Goal: Use online tool/utility: Utilize a website feature to perform a specific function

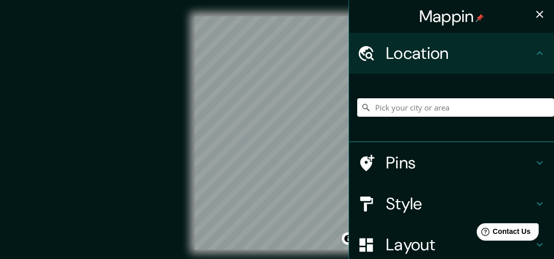
scroll to position [30, 0]
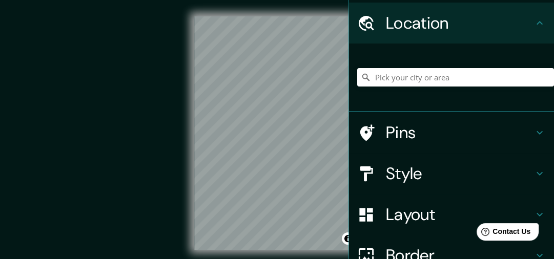
click at [437, 200] on div "Layout" at bounding box center [451, 214] width 205 height 41
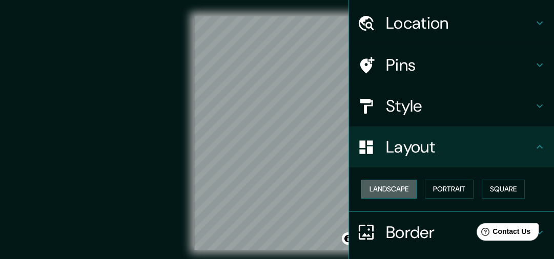
click at [395, 193] on button "Landscape" at bounding box center [388, 189] width 55 height 19
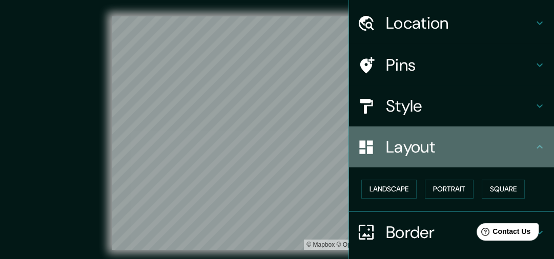
click at [540, 134] on div "Layout" at bounding box center [451, 147] width 205 height 41
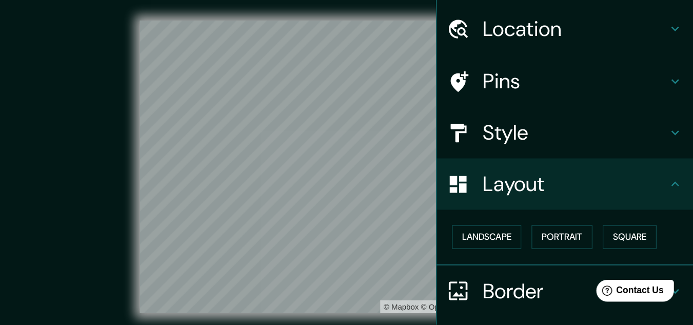
scroll to position [0, 0]
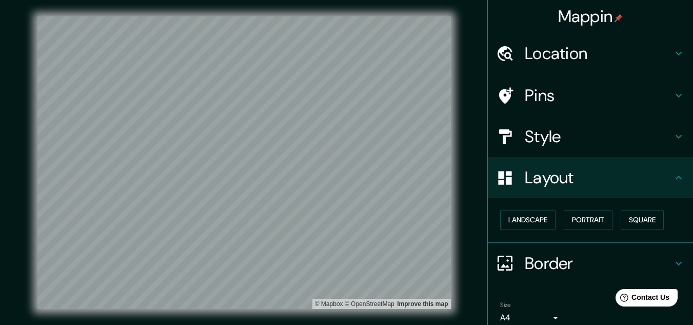
click at [547, 68] on div "Location" at bounding box center [590, 53] width 205 height 41
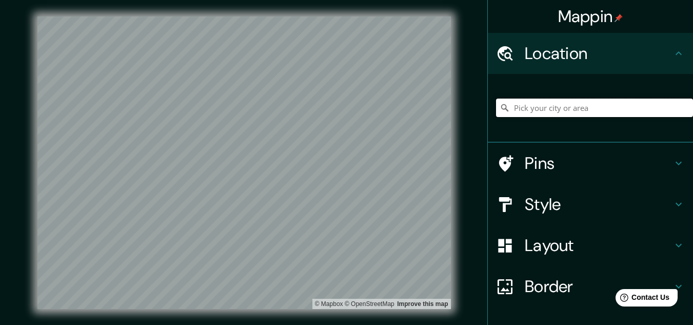
click at [540, 101] on input "Pick your city or area" at bounding box center [594, 107] width 197 height 18
paste input "[GEOGRAPHIC_DATA]"
type input "N, [PERSON_NAME][GEOGRAPHIC_DATA][US_STATE], [GEOGRAPHIC_DATA]"
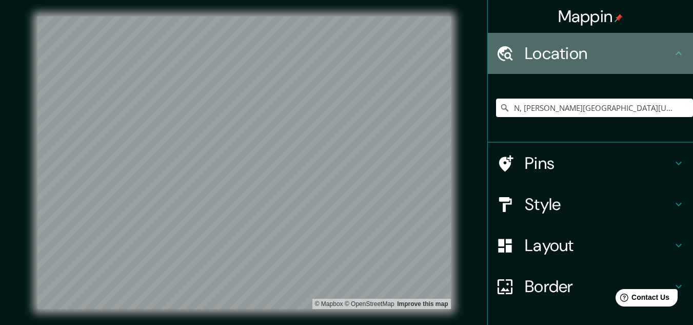
drag, startPoint x: 543, startPoint y: 108, endPoint x: 638, endPoint y: 60, distance: 106.2
click at [554, 60] on h4 "Location" at bounding box center [599, 53] width 148 height 21
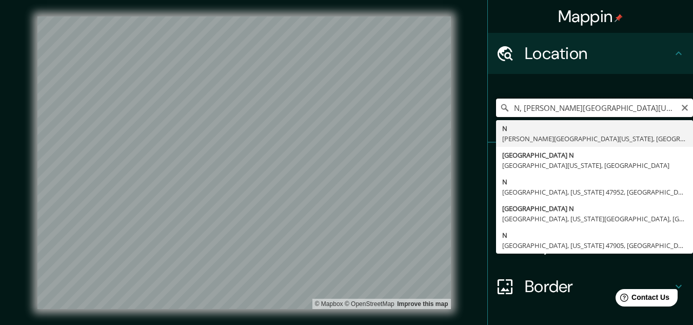
click at [554, 101] on input "N, [PERSON_NAME][GEOGRAPHIC_DATA][US_STATE], [GEOGRAPHIC_DATA]" at bounding box center [594, 107] width 197 height 18
click at [554, 107] on input "N, [PERSON_NAME][GEOGRAPHIC_DATA][US_STATE], [GEOGRAPHIC_DATA]" at bounding box center [594, 107] width 197 height 18
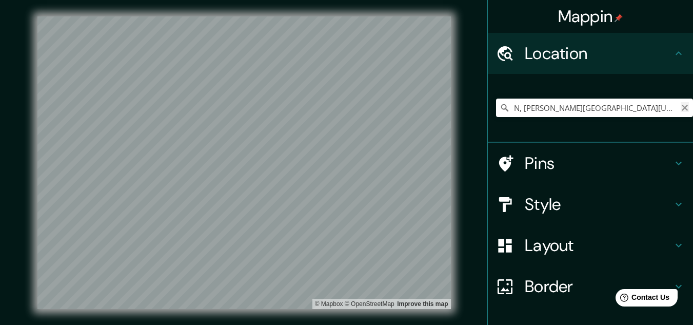
click at [554, 107] on icon "Clear" at bounding box center [684, 108] width 8 height 8
paste input "[GEOGRAPHIC_DATA]"
type input "[GEOGRAPHIC_DATA]"
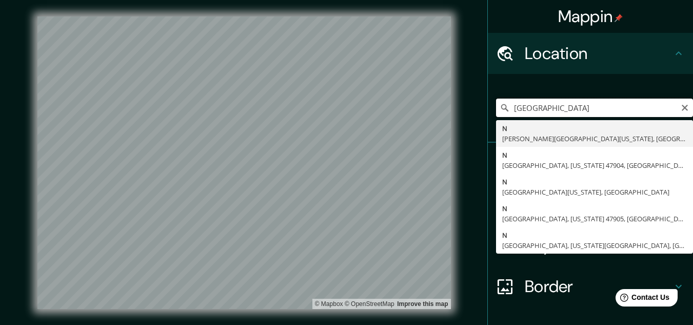
click at [449, 107] on div "Mappin Location 15°55'26.5"N 85°56'40.7"[GEOGRAPHIC_DATA][PERSON_NAME][US_STATE…" at bounding box center [346, 170] width 693 height 341
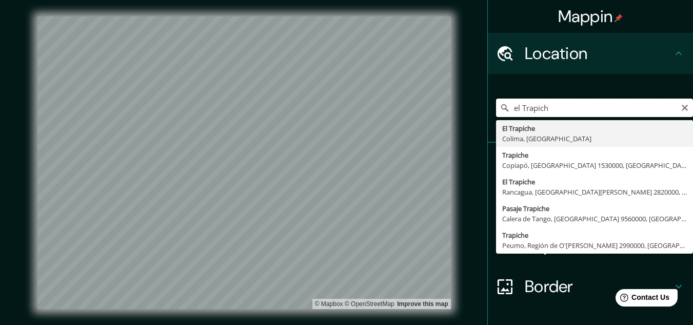
type input "el Trapiche"
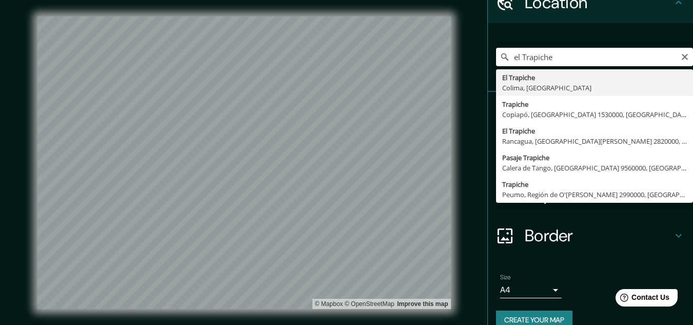
scroll to position [68, 0]
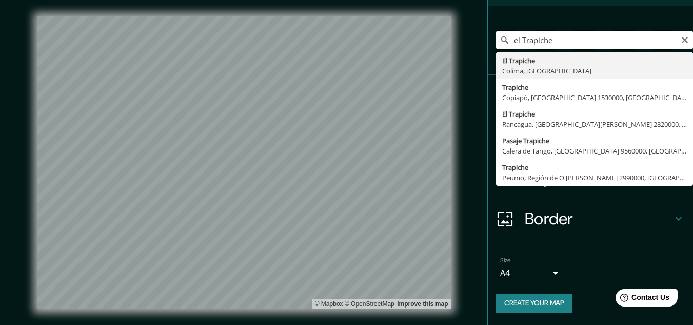
click at [447, 47] on div "Mappin Location [GEOGRAPHIC_DATA] [GEOGRAPHIC_DATA], [GEOGRAPHIC_DATA] [GEOGRAP…" at bounding box center [346, 170] width 693 height 341
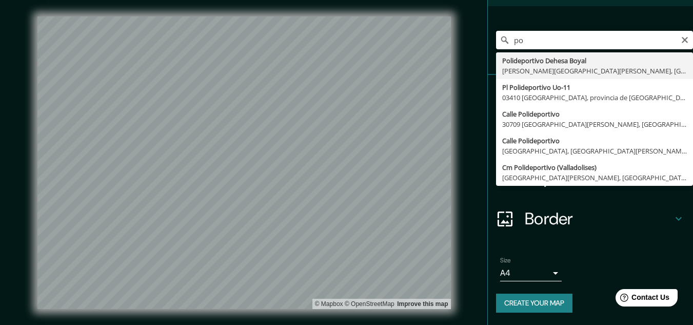
type input "p"
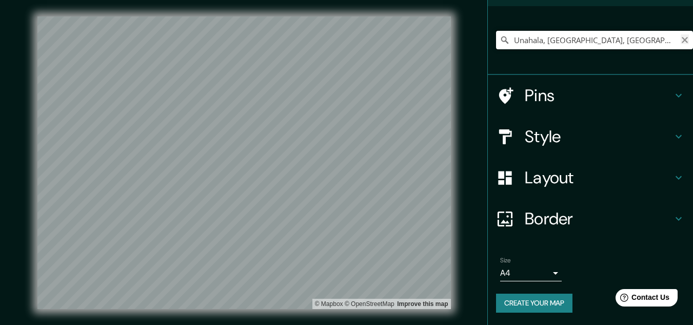
type input "Unahala, [GEOGRAPHIC_DATA], [GEOGRAPHIC_DATA]"
click at [554, 37] on icon "Clear" at bounding box center [684, 40] width 8 height 8
click at [554, 42] on input "Pick your city or area" at bounding box center [594, 40] width 197 height 18
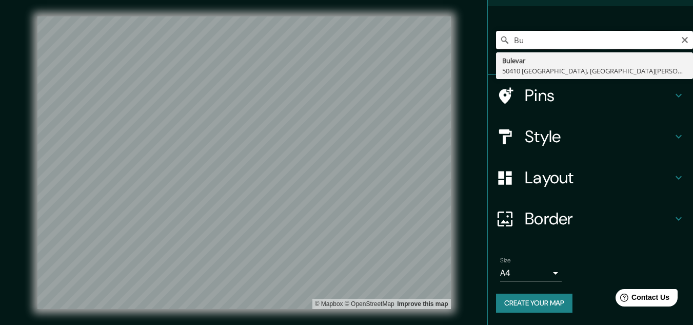
type input "B"
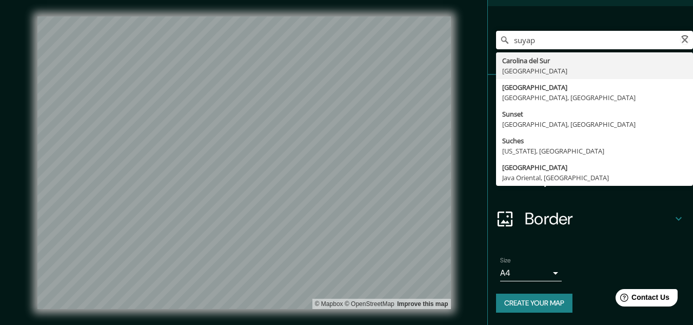
type input "[PERSON_NAME]"
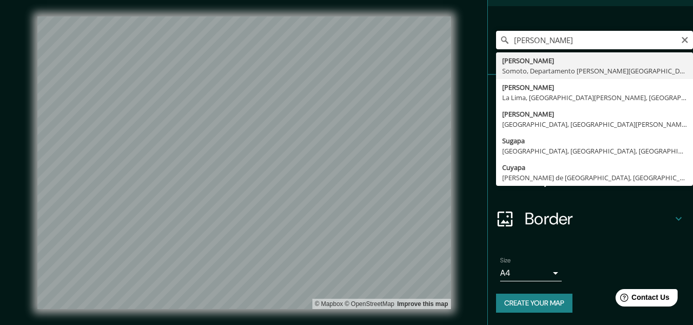
click at [422, 66] on div "Mappin Location [GEOGRAPHIC_DATA][PERSON_NAME] [GEOGRAPHIC_DATA], [GEOGRAPHIC_D…" at bounding box center [346, 170] width 693 height 341
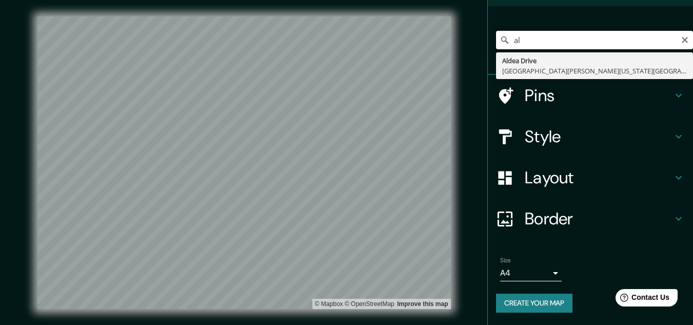
type input "a"
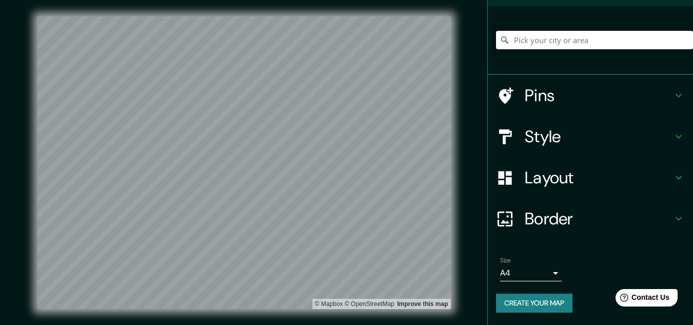
type input "B"
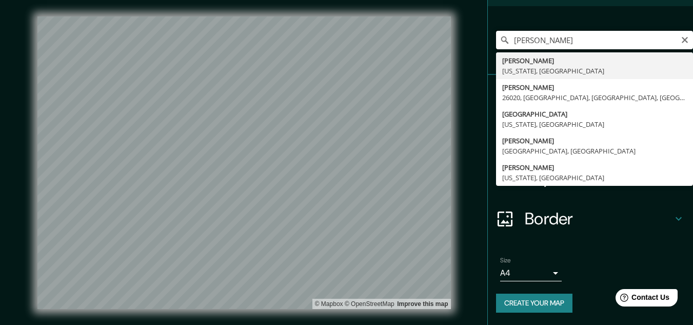
click at [509, 38] on input "[PERSON_NAME]" at bounding box center [594, 40] width 197 height 18
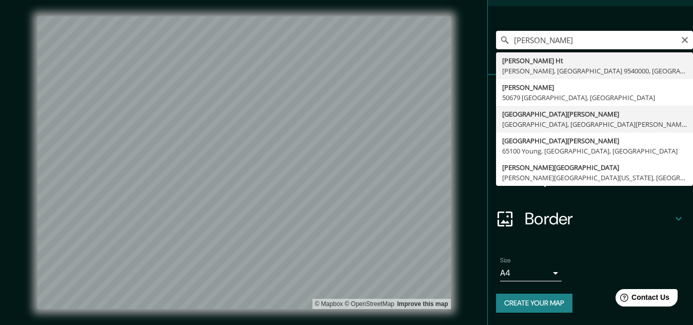
type input "[GEOGRAPHIC_DATA][PERSON_NAME], [GEOGRAPHIC_DATA], [GEOGRAPHIC_DATA][PERSON_NAM…"
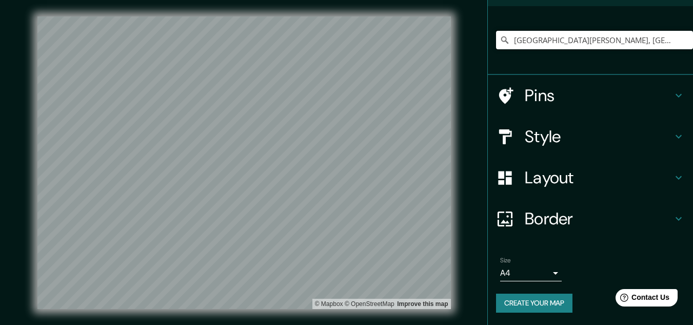
scroll to position [0, 0]
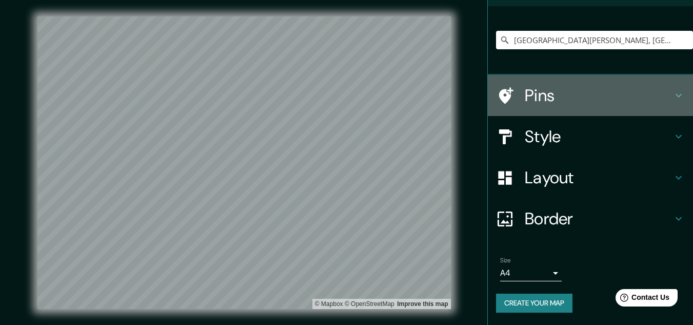
click at [550, 102] on h4 "Pins" at bounding box center [599, 95] width 148 height 21
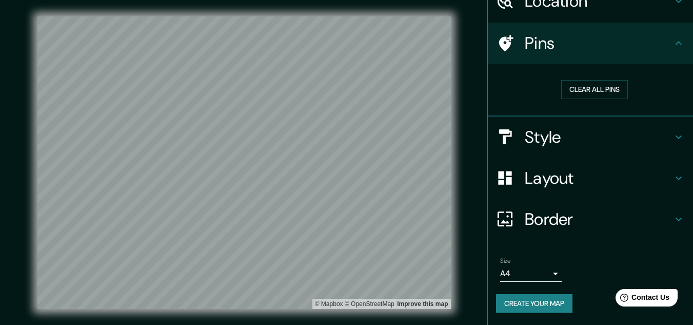
scroll to position [52, 0]
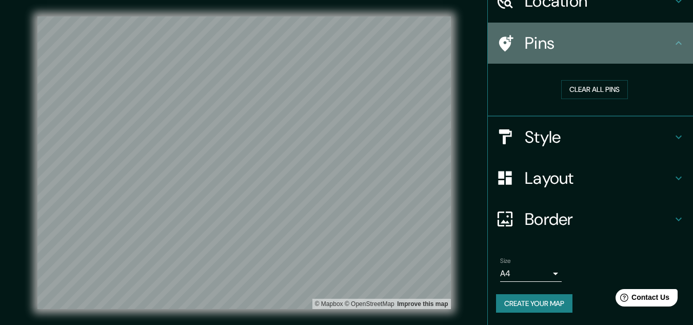
click at [554, 39] on h4 "Pins" at bounding box center [599, 43] width 148 height 21
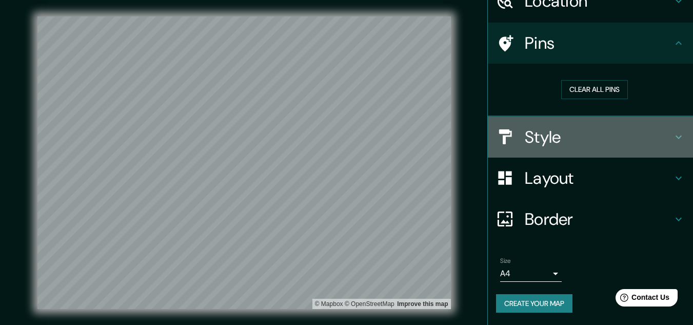
click at [554, 139] on h4 "Style" at bounding box center [599, 137] width 148 height 21
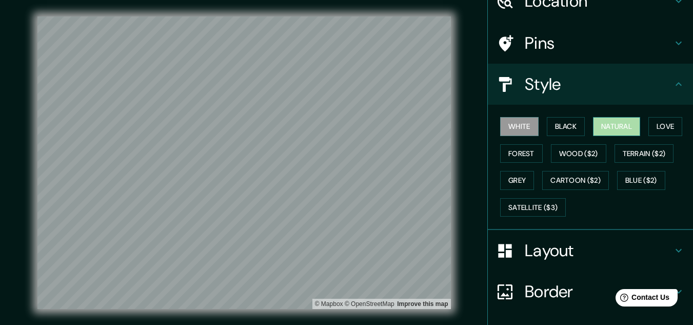
click at [554, 121] on button "Natural" at bounding box center [616, 126] width 47 height 19
click at [519, 122] on button "White" at bounding box center [519, 126] width 38 height 19
click at [554, 131] on button "Black" at bounding box center [566, 126] width 38 height 19
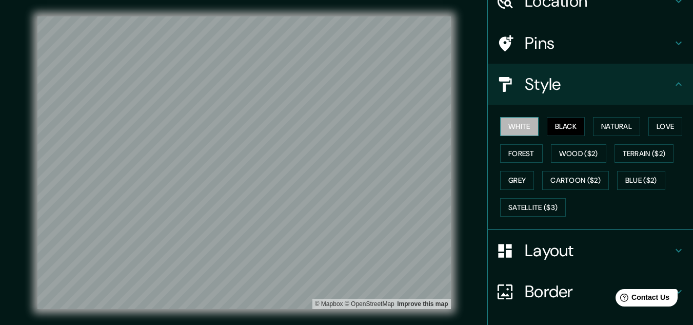
click at [520, 129] on button "White" at bounding box center [519, 126] width 38 height 19
click at [337, 259] on div "© Mapbox © OpenStreetMap Improve this map" at bounding box center [243, 162] width 413 height 292
click at [539, 47] on h4 "Pins" at bounding box center [599, 43] width 148 height 21
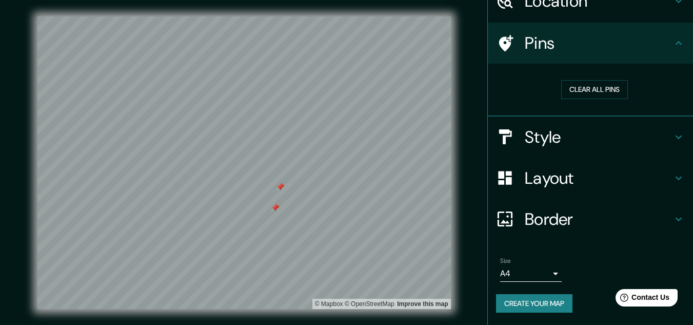
click at [276, 16] on div at bounding box center [243, 16] width 413 height 0
click at [554, 87] on button "Clear all pins" at bounding box center [594, 89] width 67 height 19
click at [268, 16] on div at bounding box center [243, 16] width 413 height 0
